Goal: Task Accomplishment & Management: Manage account settings

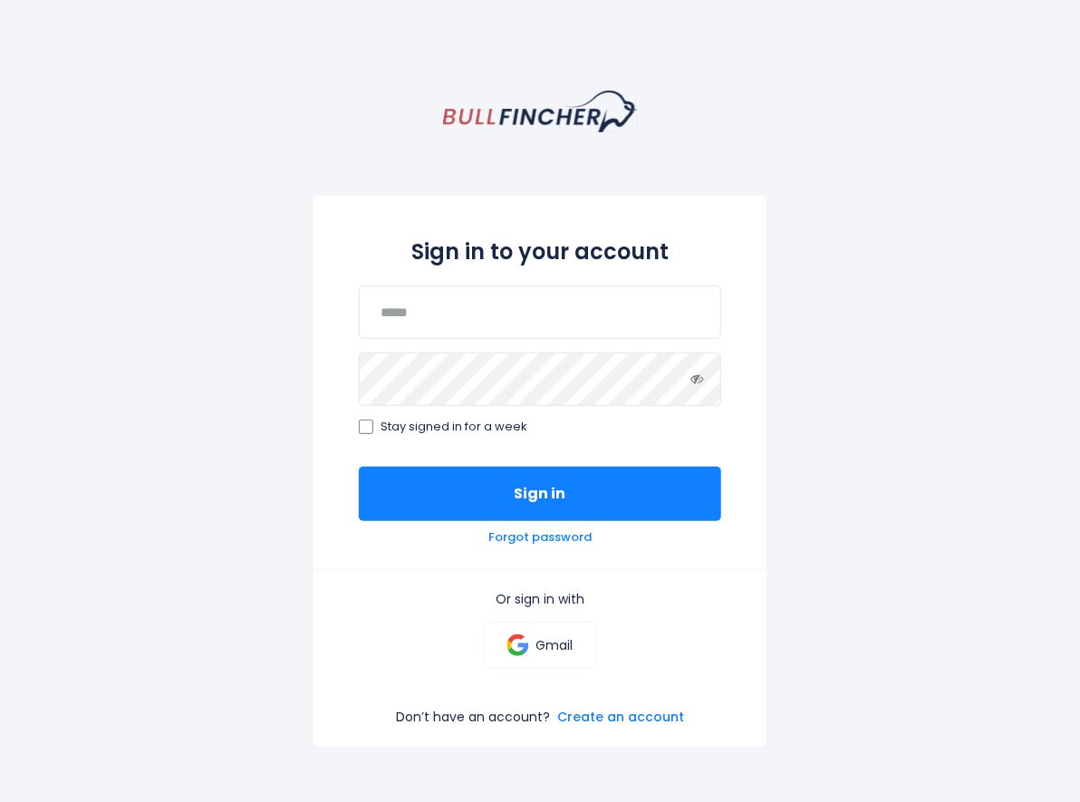
click at [398, 464] on div "Sign in to your account Stay signed in for a week Sign in Forgot password" at bounding box center [539, 382] width 453 height 373
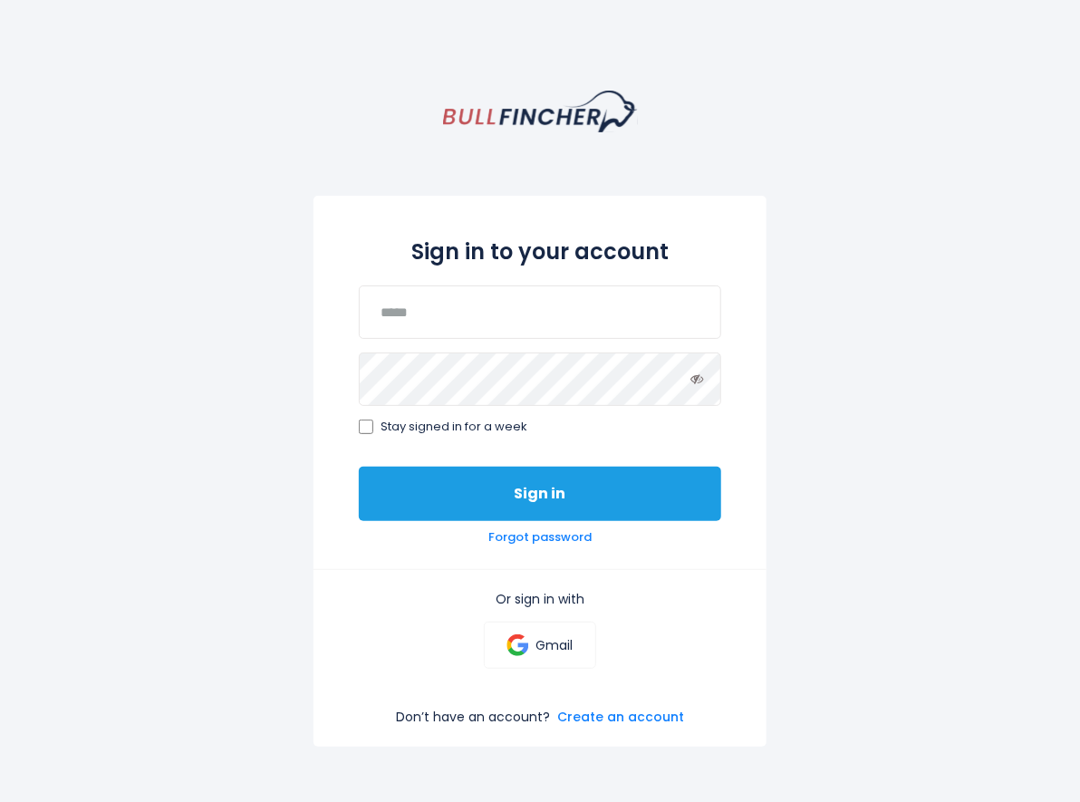
click at [401, 495] on button "Sign in" at bounding box center [540, 494] width 362 height 54
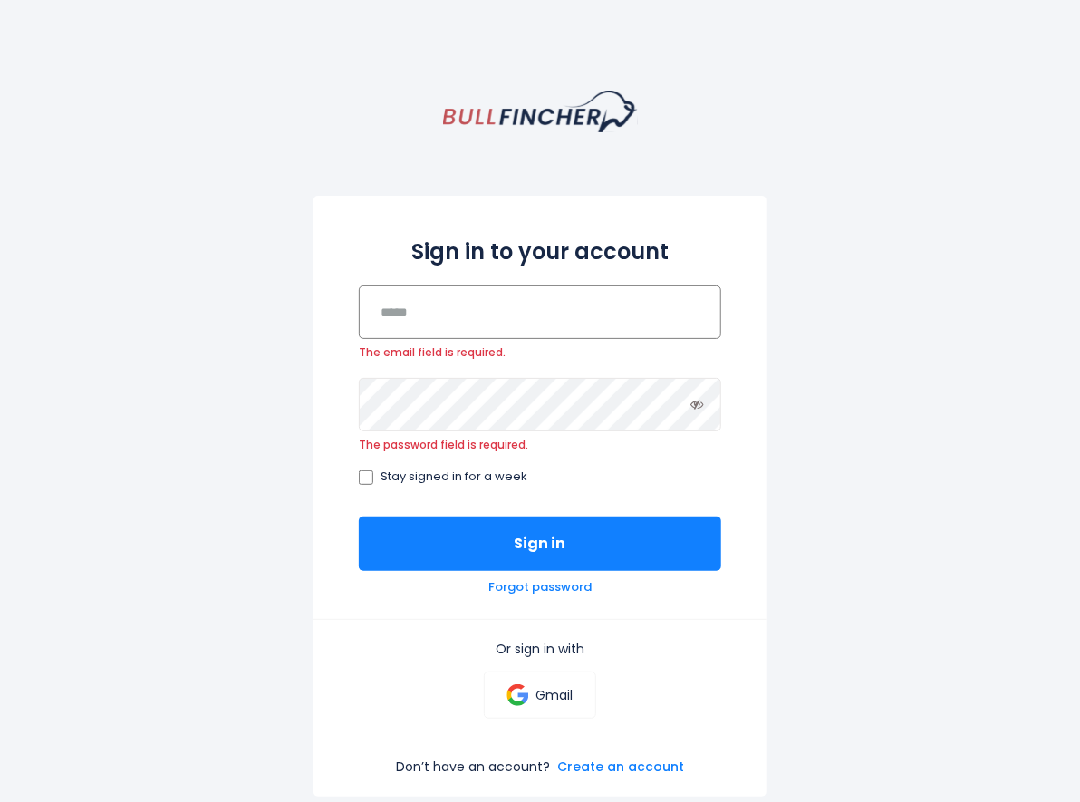
click at [388, 312] on input "email" at bounding box center [540, 311] width 362 height 53
click at [359, 516] on button "Sign in" at bounding box center [540, 543] width 362 height 54
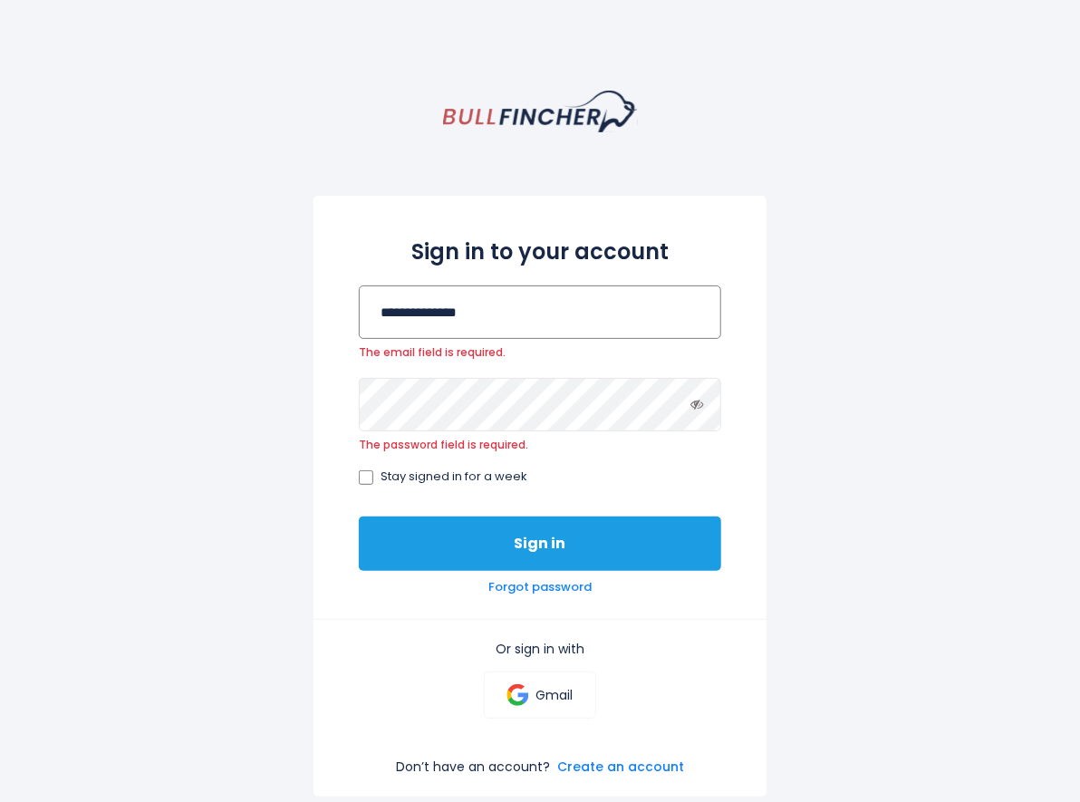
type input "**********"
click at [527, 547] on button "Sign in" at bounding box center [540, 543] width 362 height 54
